Goal: Find specific page/section: Find specific page/section

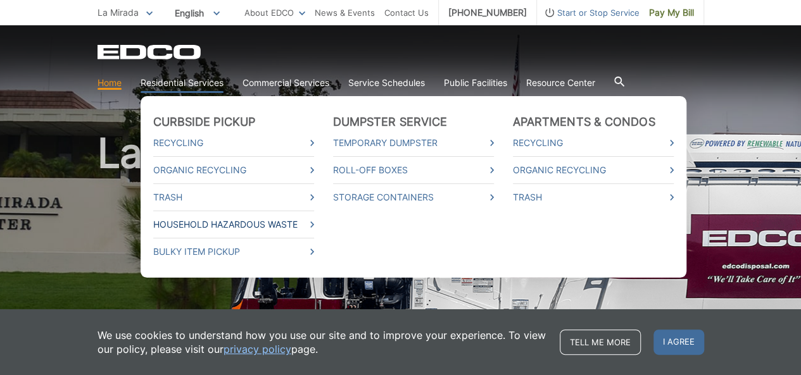
click at [208, 222] on link "Household Hazardous Waste" at bounding box center [233, 225] width 161 height 14
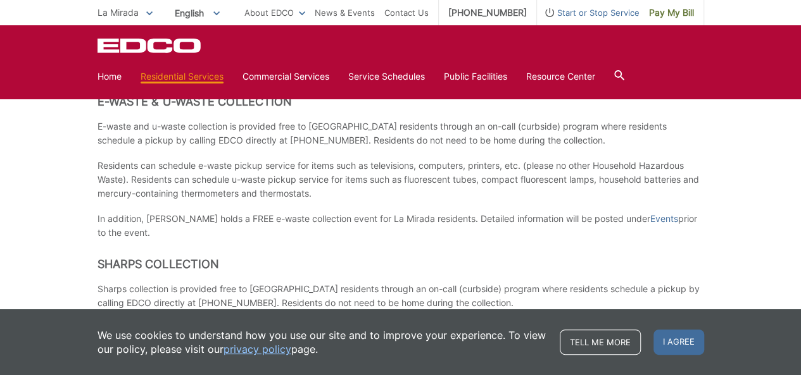
scroll to position [506, 0]
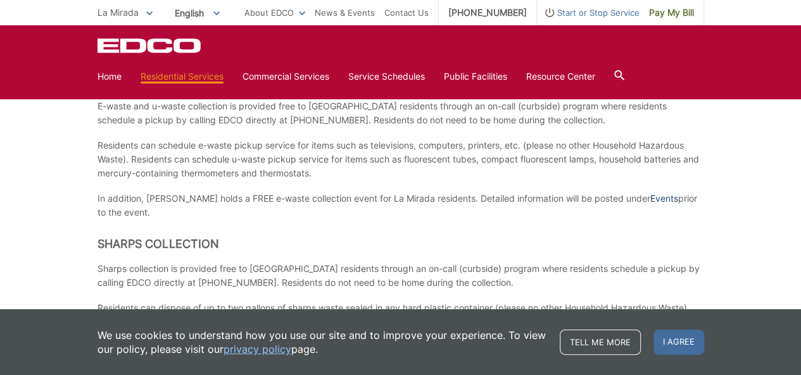
click at [650, 198] on link "Events" at bounding box center [664, 199] width 28 height 14
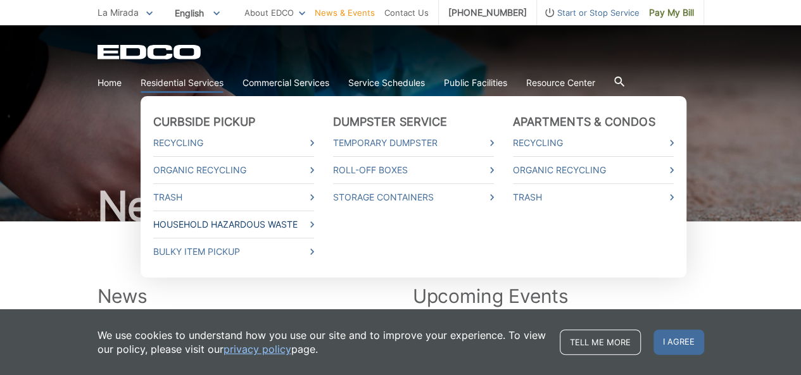
click at [203, 223] on link "Household Hazardous Waste" at bounding box center [233, 225] width 161 height 14
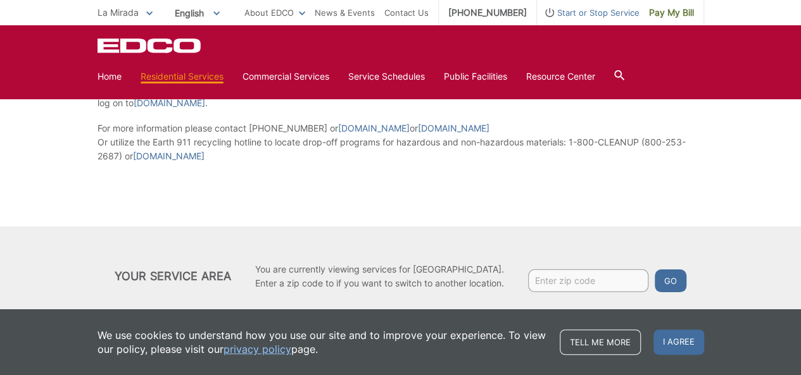
scroll to position [1690, 0]
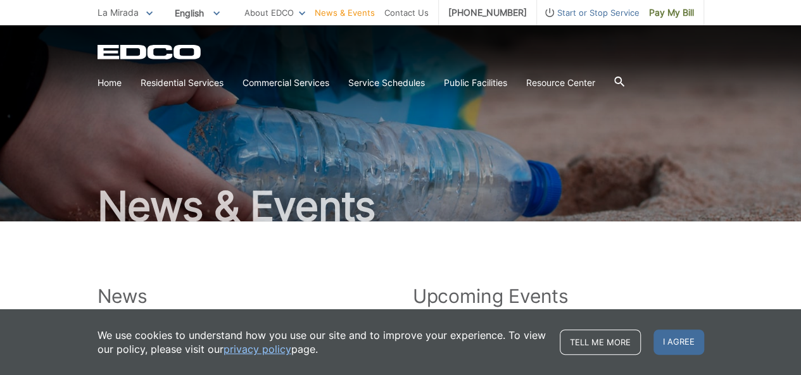
click at [352, 11] on link "News & Events" at bounding box center [345, 13] width 60 height 14
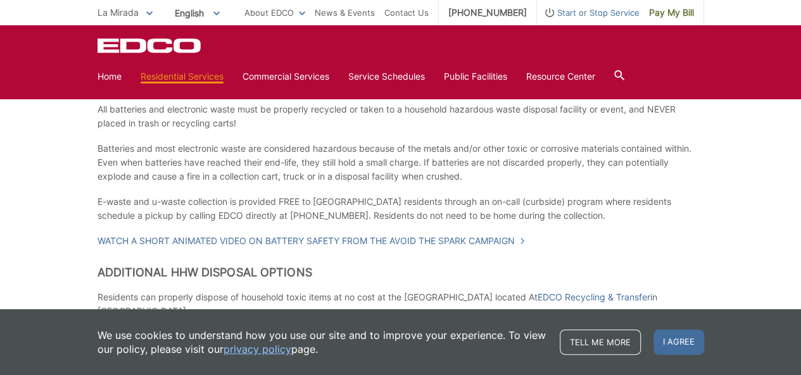
scroll to position [950, 0]
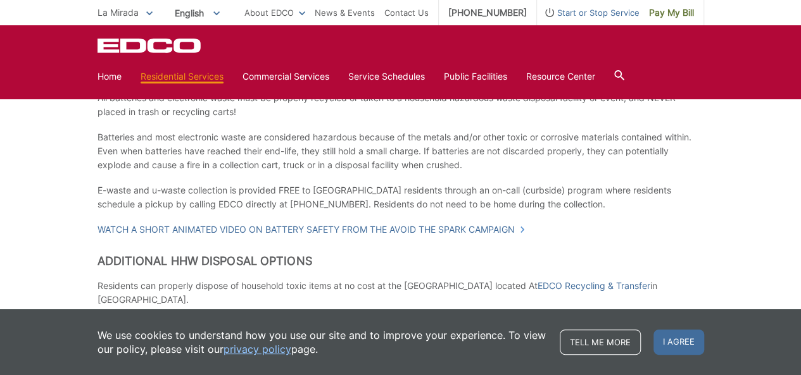
click at [120, 9] on span "La Mirada" at bounding box center [117, 12] width 41 height 11
